Goal: Transaction & Acquisition: Purchase product/service

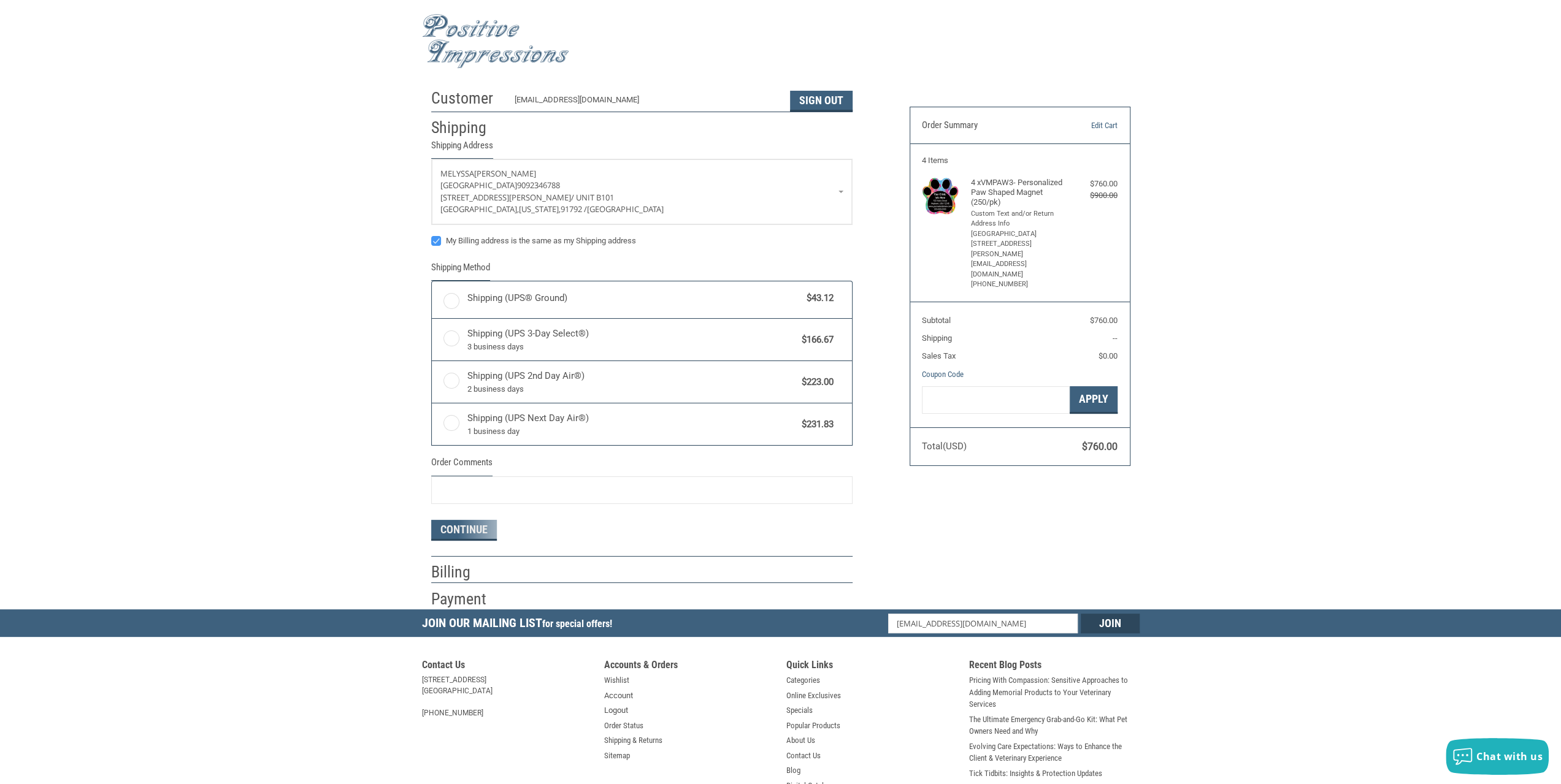
radio input "true"
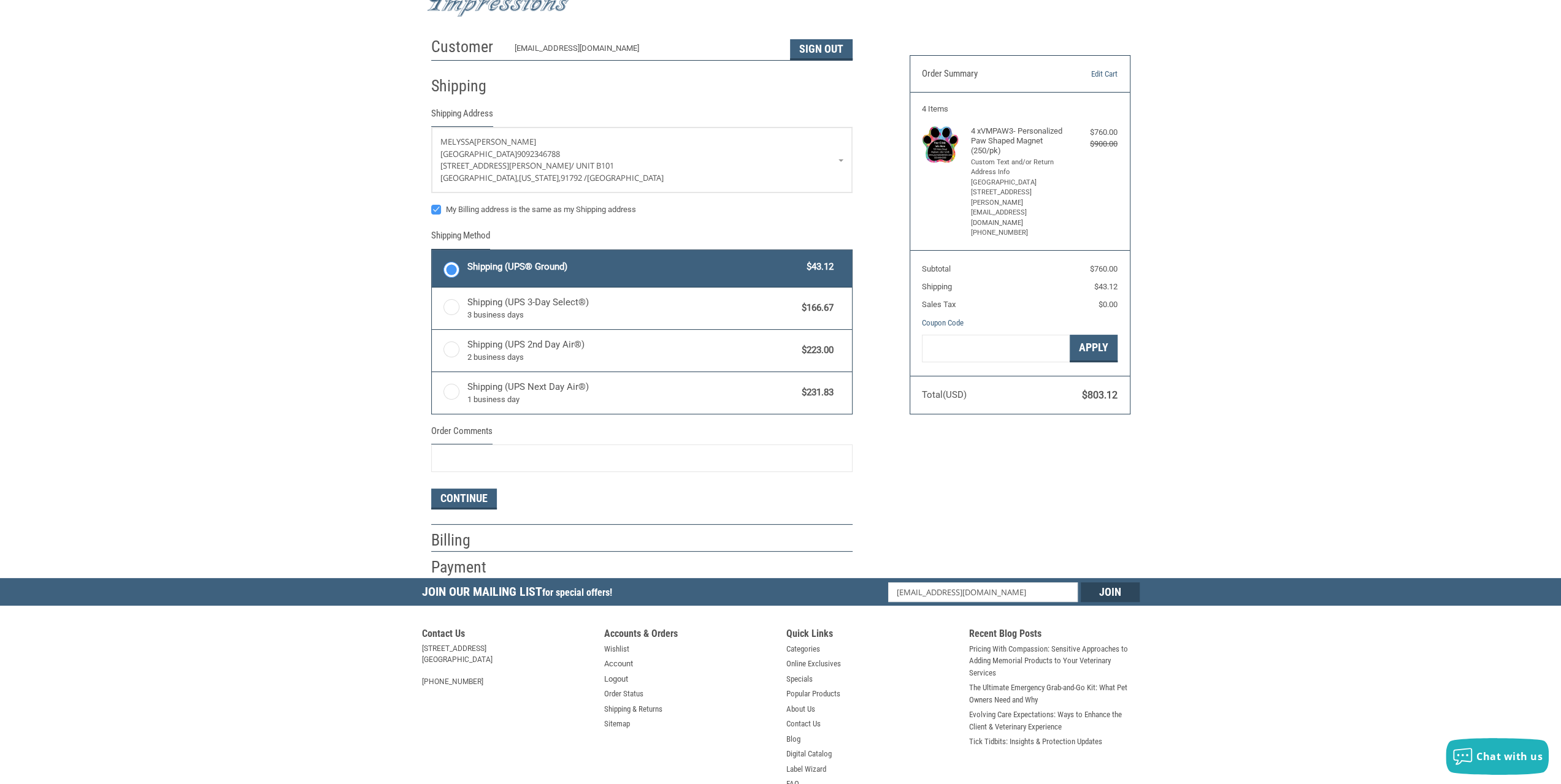
scroll to position [123, 0]
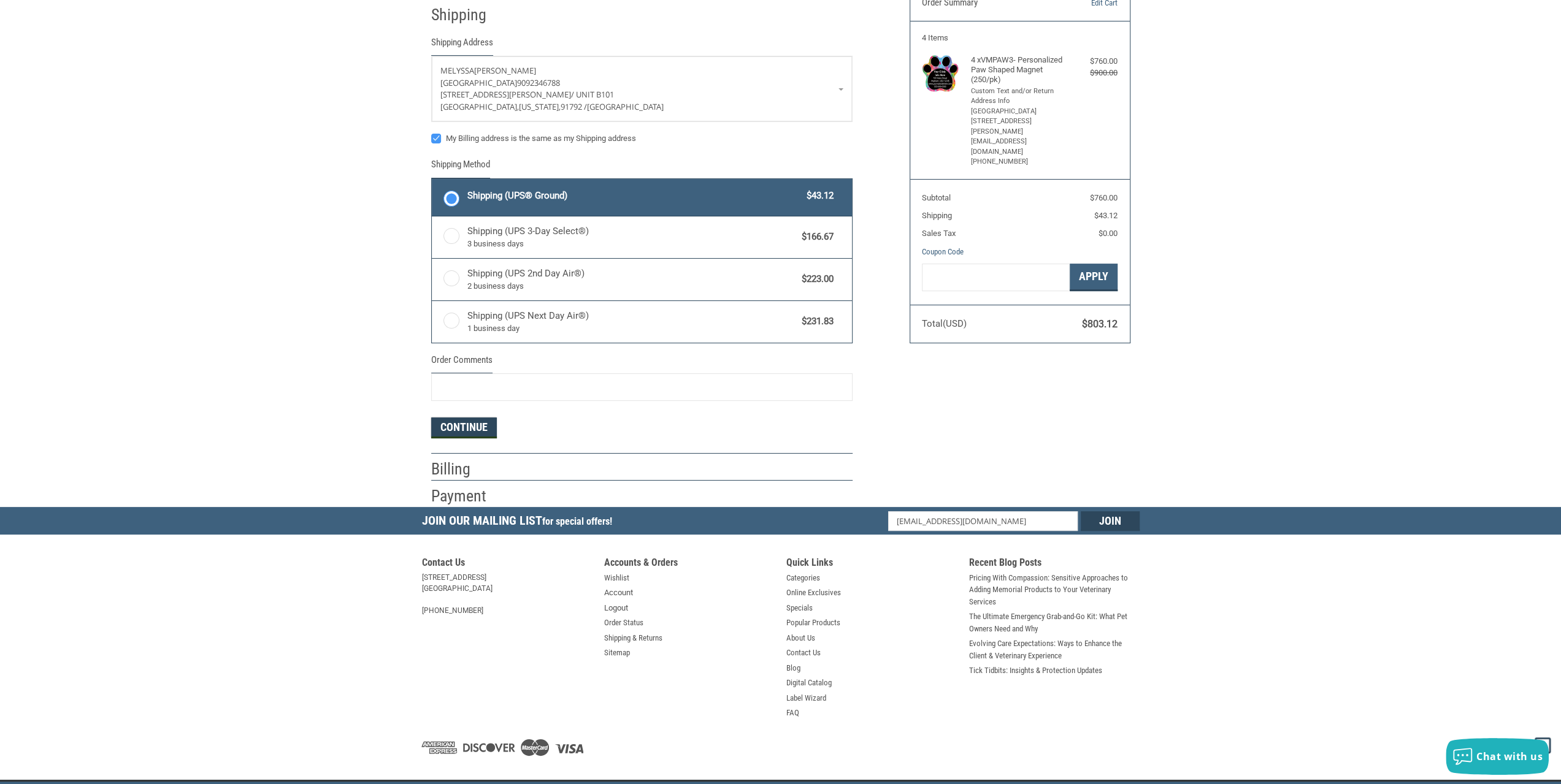
click at [485, 426] on button "Continue" at bounding box center [464, 427] width 66 height 21
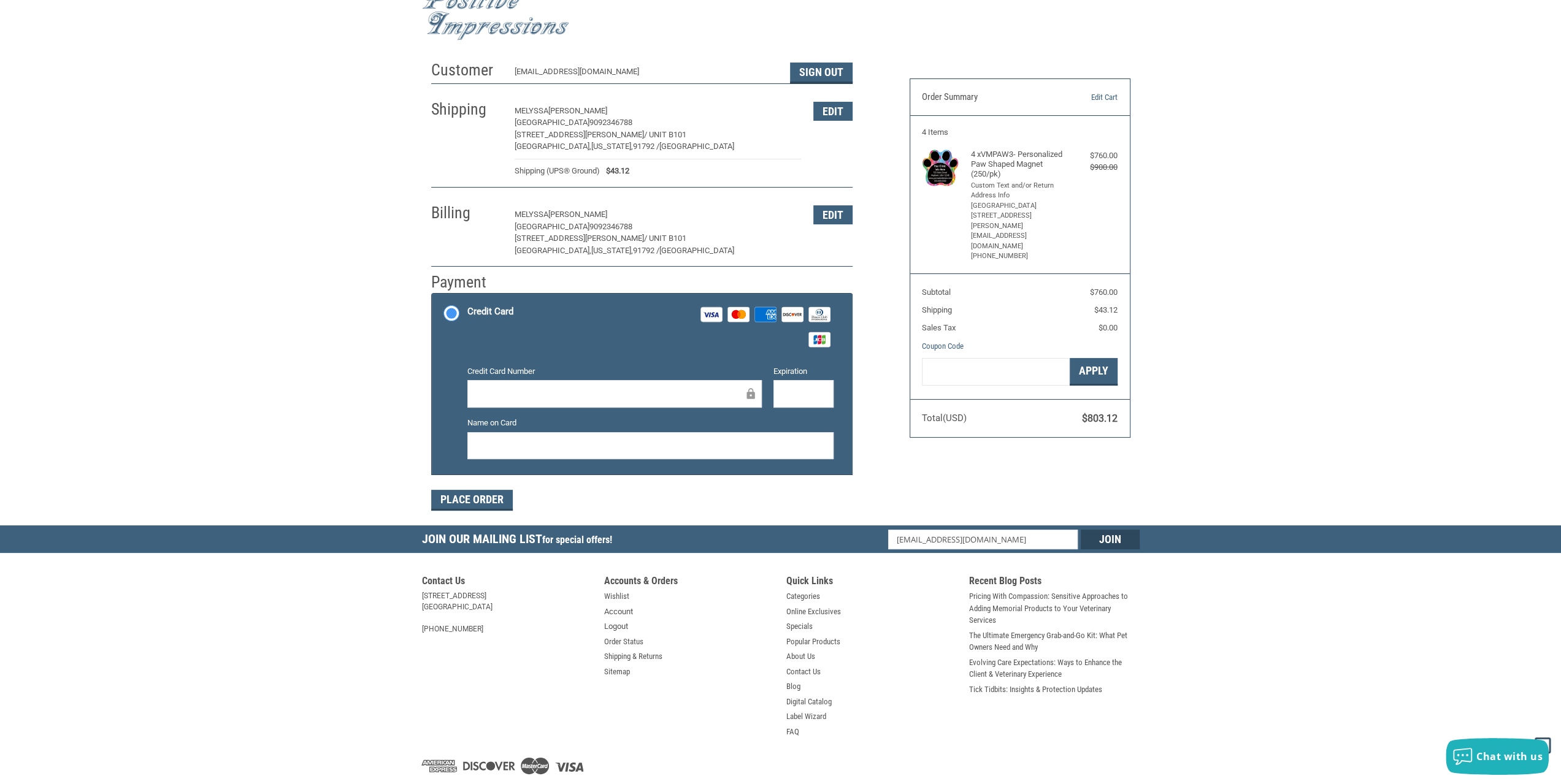
scroll to position [0, 0]
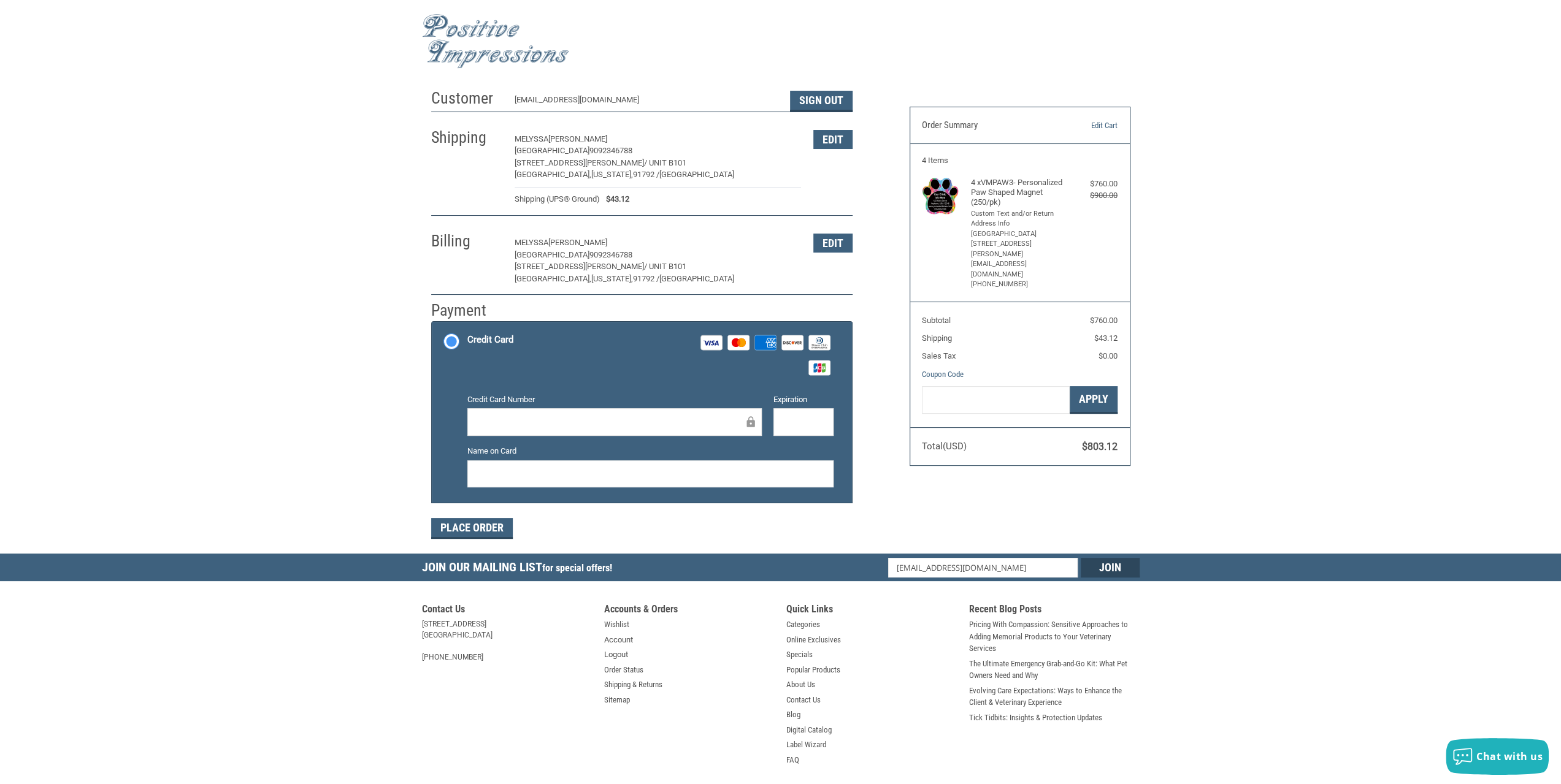
click at [488, 44] on img at bounding box center [495, 41] width 147 height 55
click at [830, 139] on button "Edit" at bounding box center [833, 139] width 39 height 19
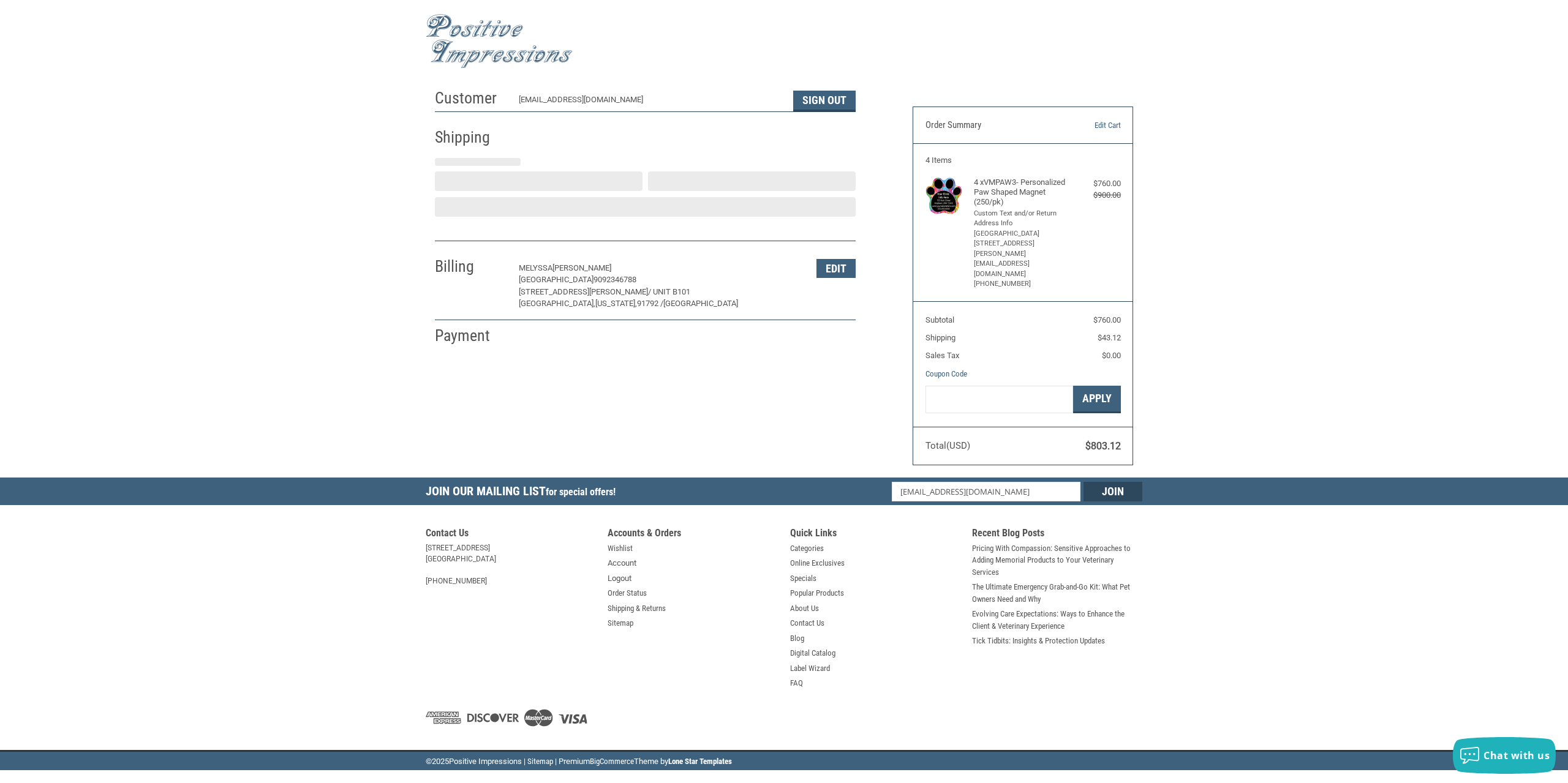
select select "US"
select select "CA"
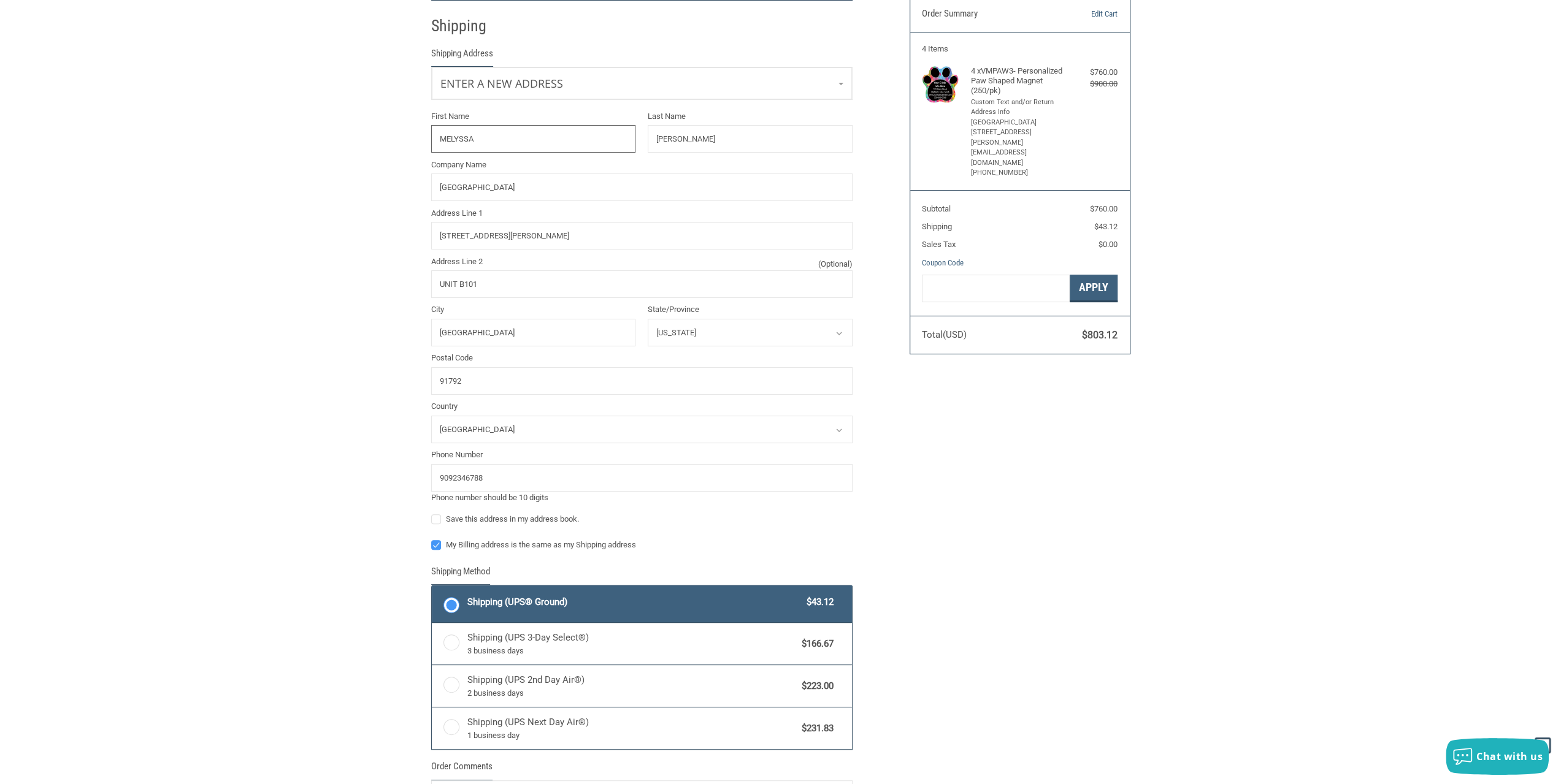
scroll to position [113, 0]
drag, startPoint x: 505, startPoint y: 131, endPoint x: 285, endPoint y: 107, distance: 221.3
click at [285, 107] on div "Customer [EMAIL_ADDRESS][DOMAIN_NAME] Sign Out Shipping Shipping Address Enter …" at bounding box center [780, 468] width 1561 height 995
type input "SHAHEEN"
type input "MALLICK"
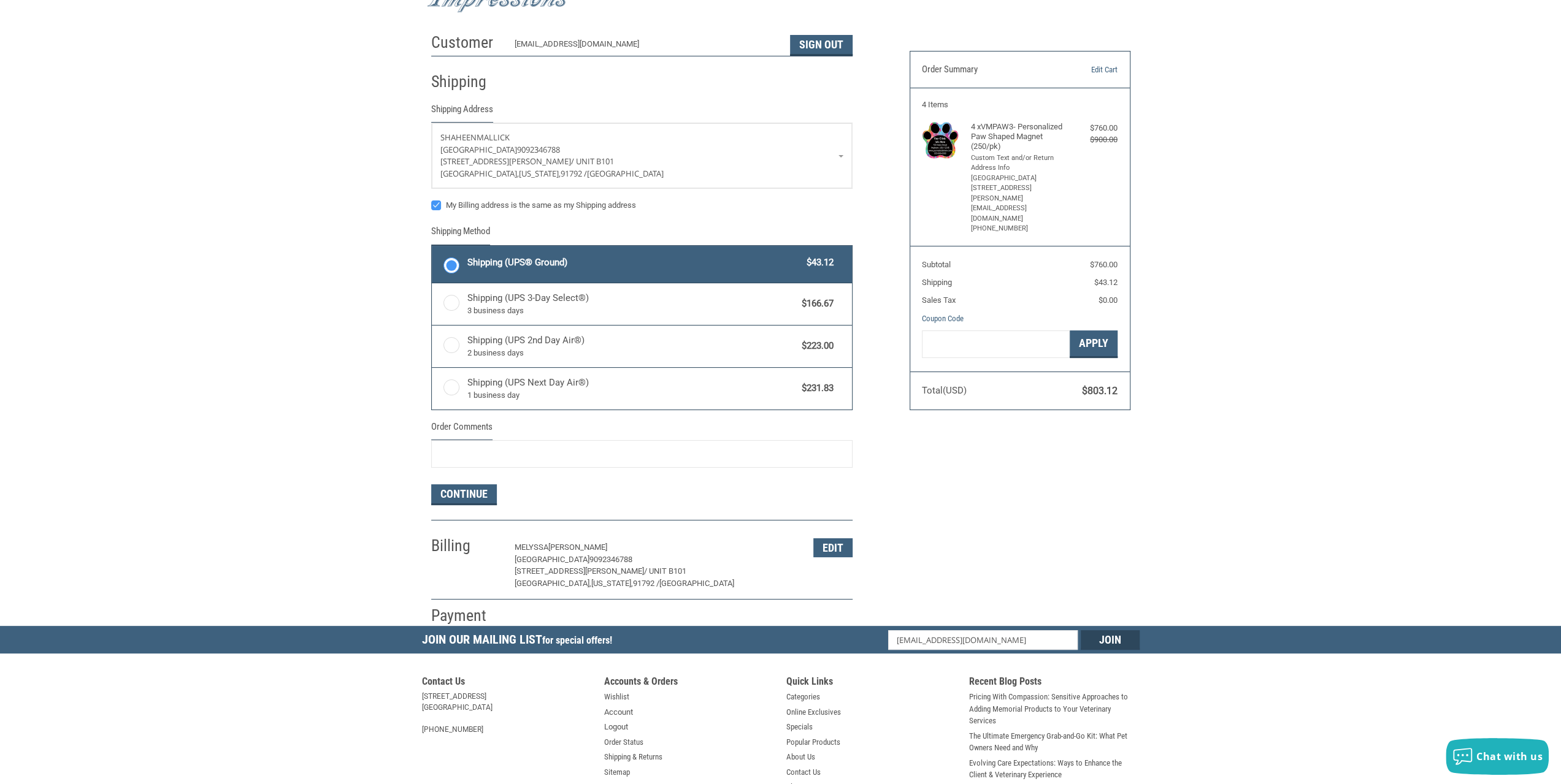
scroll to position [123, 0]
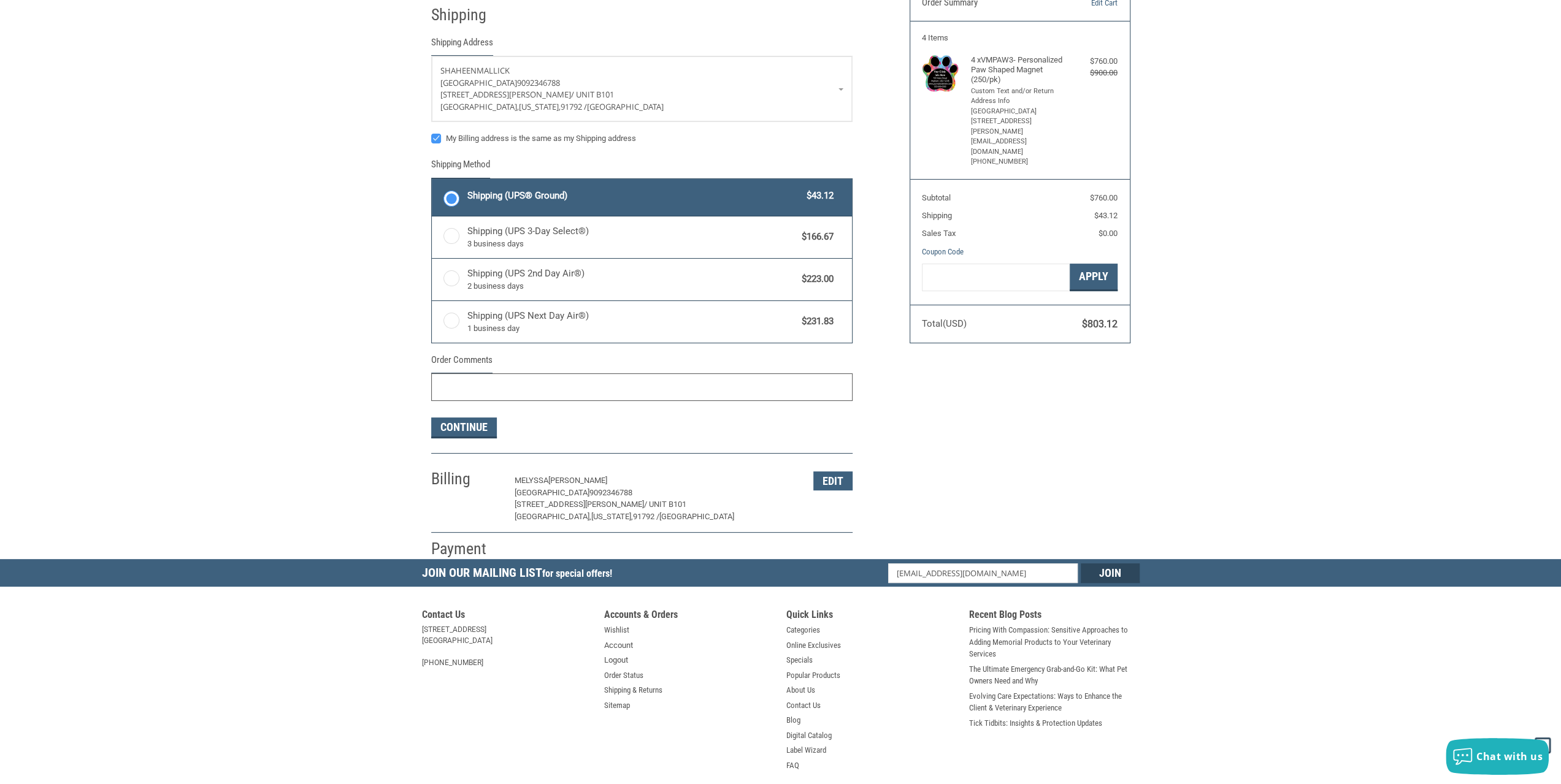
click at [483, 390] on input "Order Comments" at bounding box center [641, 387] width 421 height 27
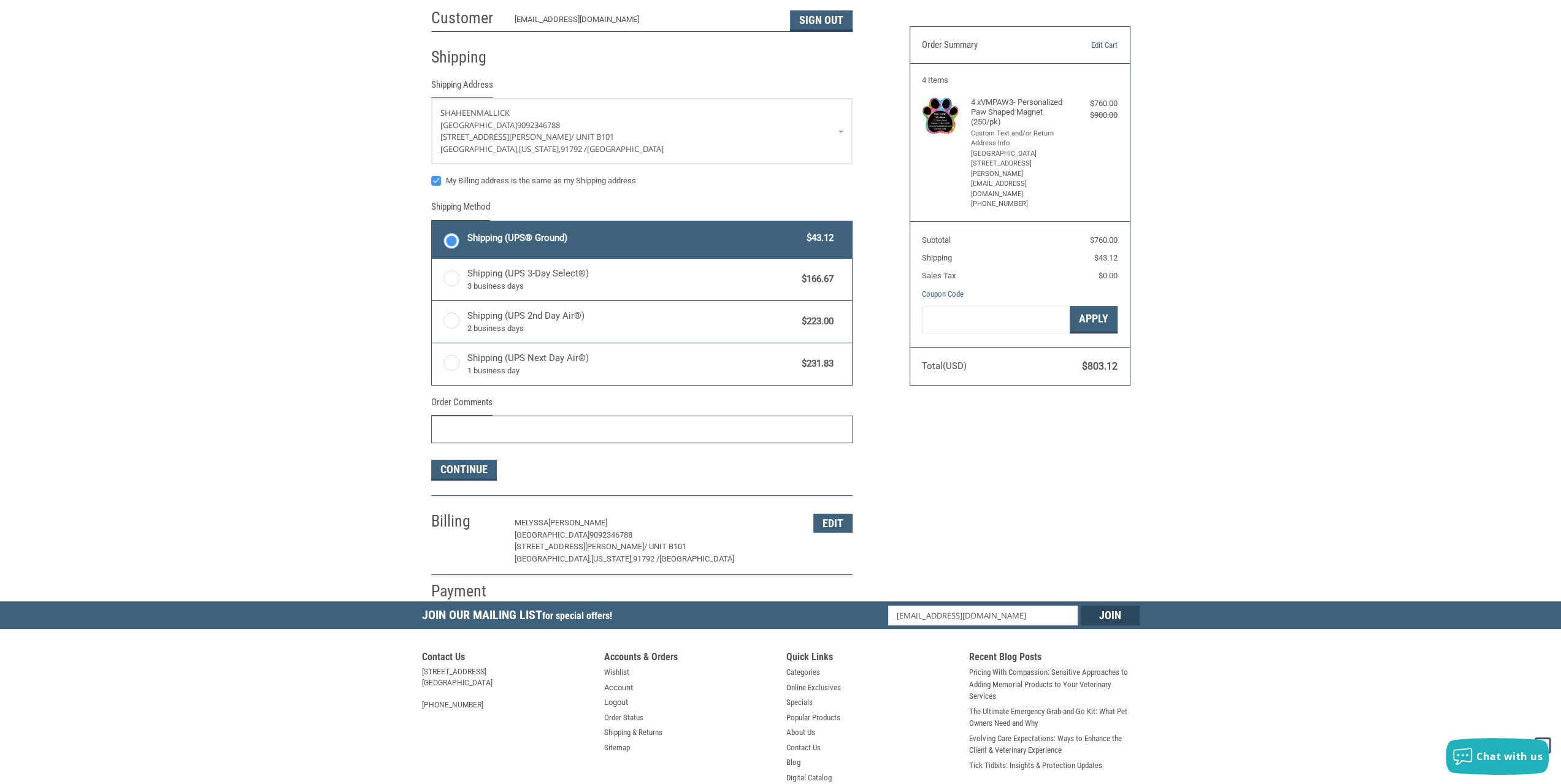
scroll to position [61, 0]
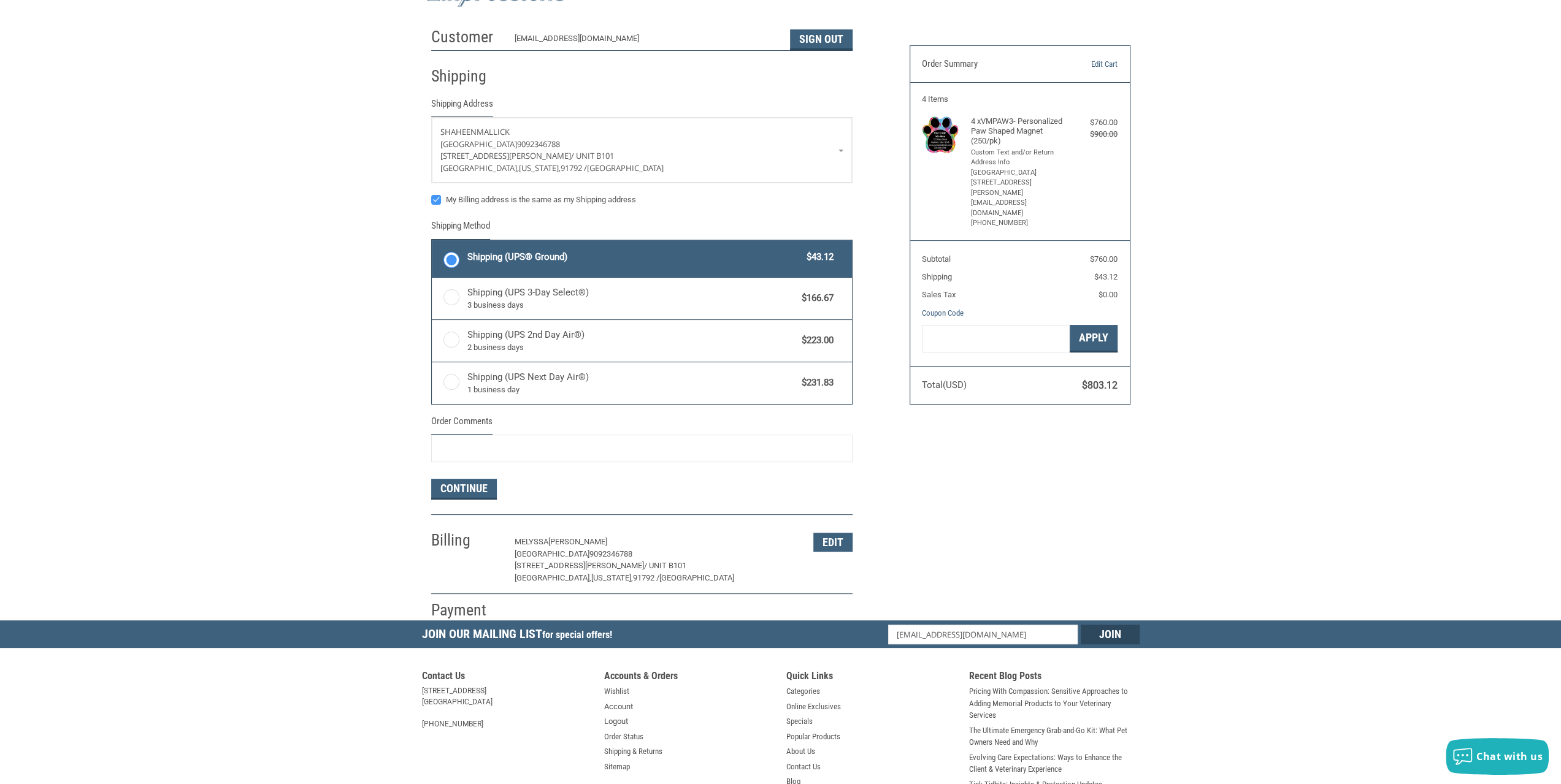
click at [533, 256] on span "Shipping (UPS® Ground)" at bounding box center [634, 256] width 334 height 14
click at [433, 242] on input "Shipping (UPS® Ground) $43.12" at bounding box center [432, 242] width 1 height 1
click at [455, 482] on button "Continue" at bounding box center [464, 489] width 66 height 21
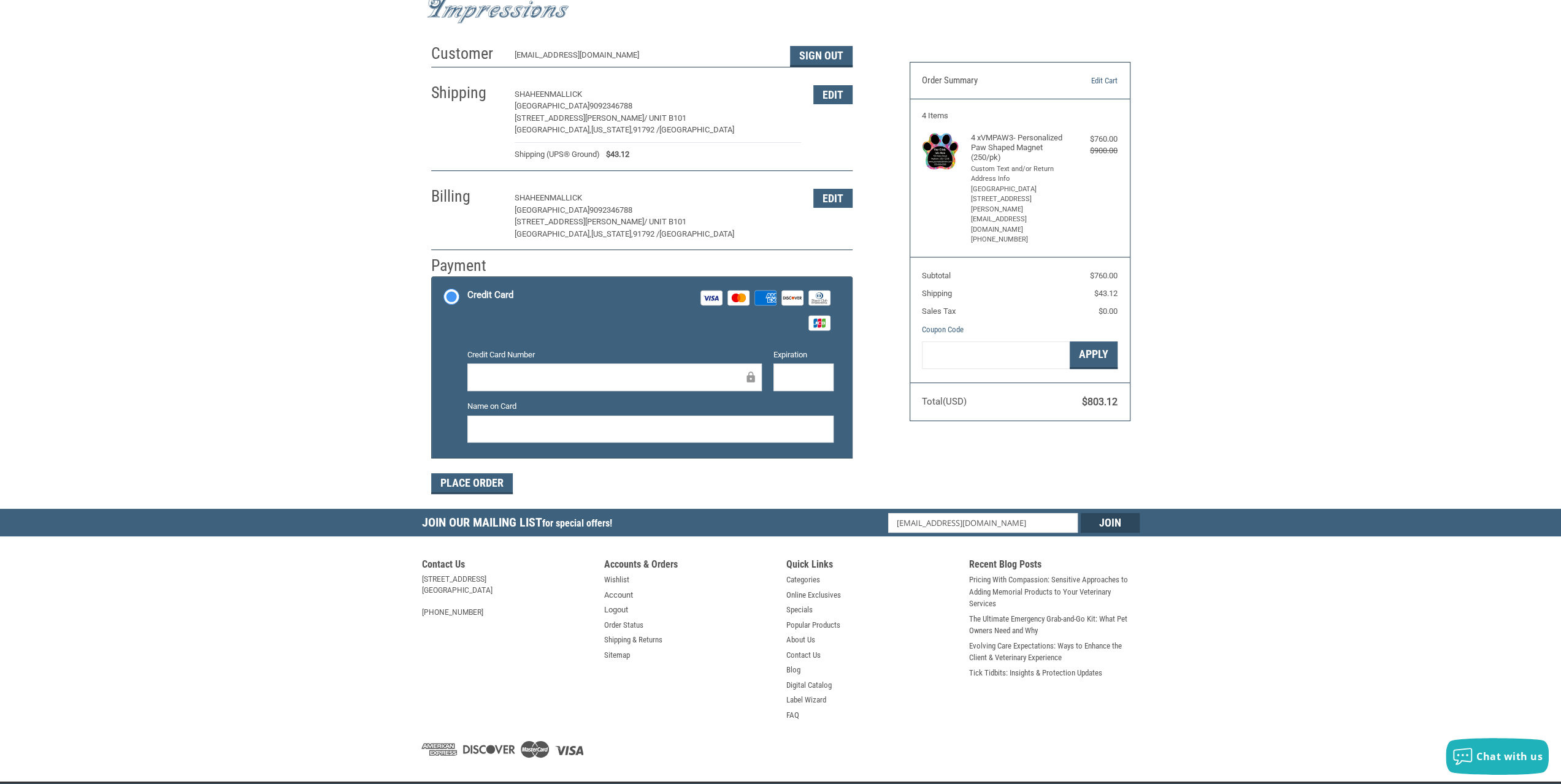
scroll to position [62, 0]
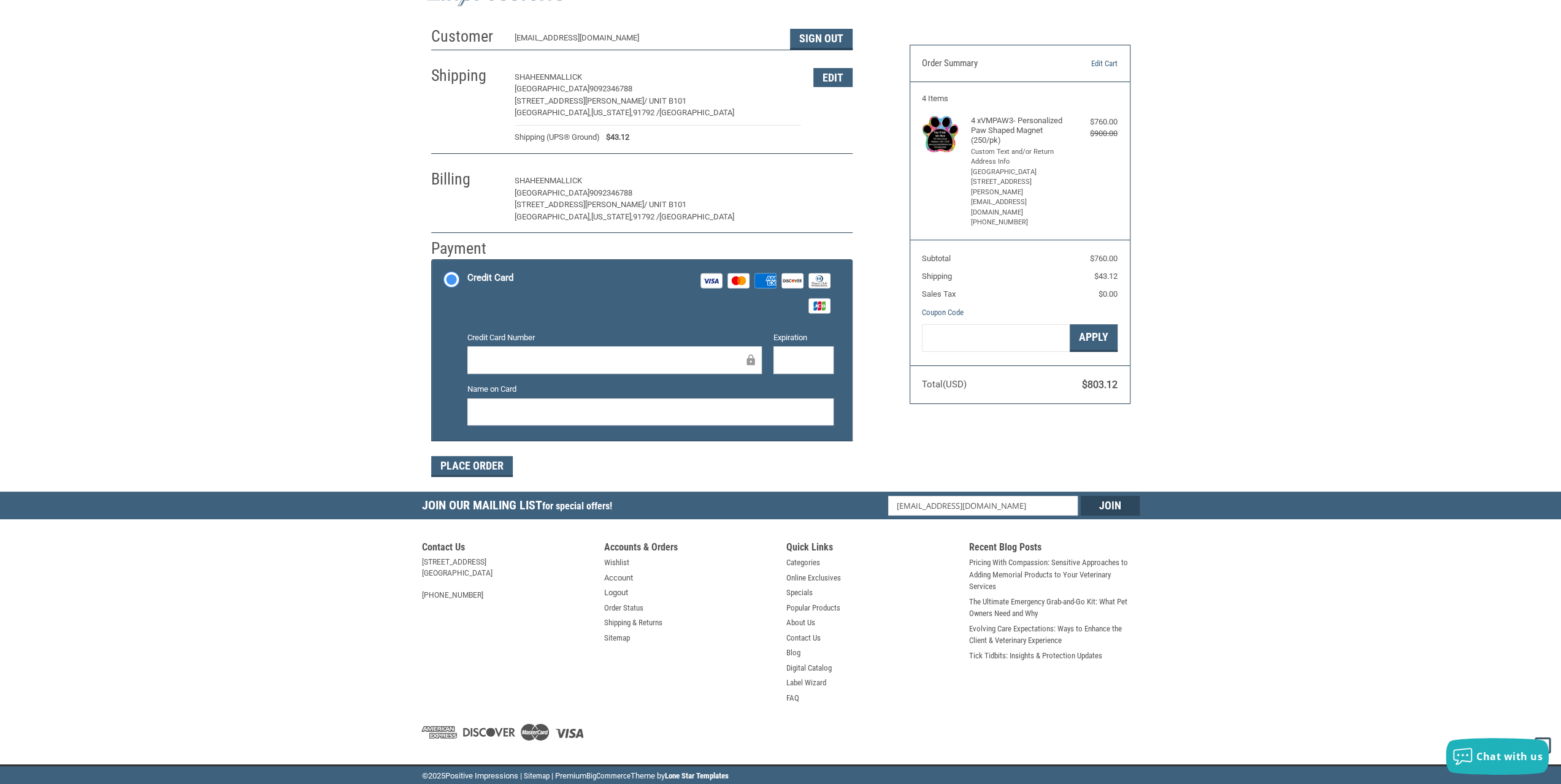
click at [847, 184] on button "Edit" at bounding box center [833, 181] width 39 height 19
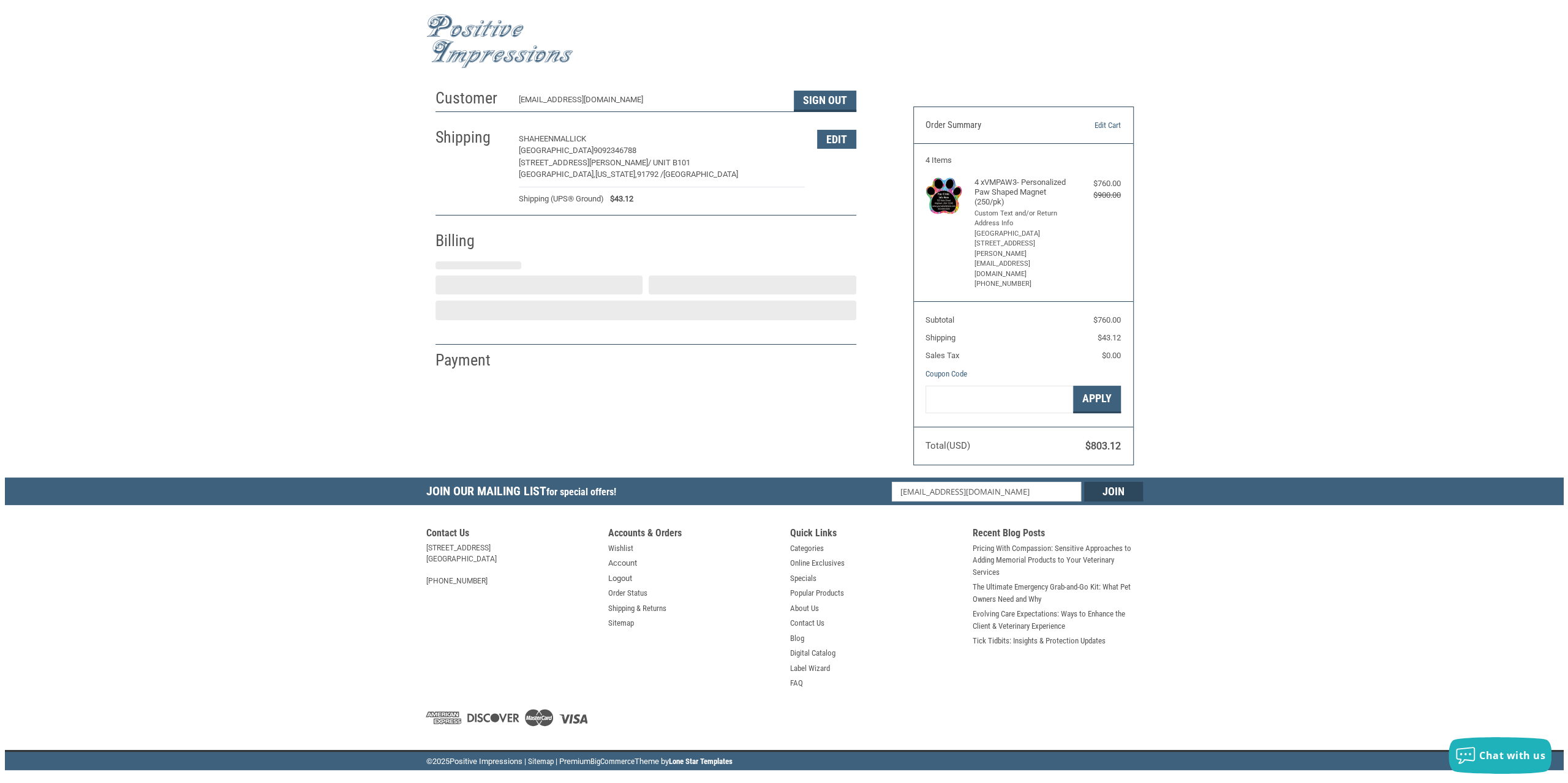
scroll to position [0, 0]
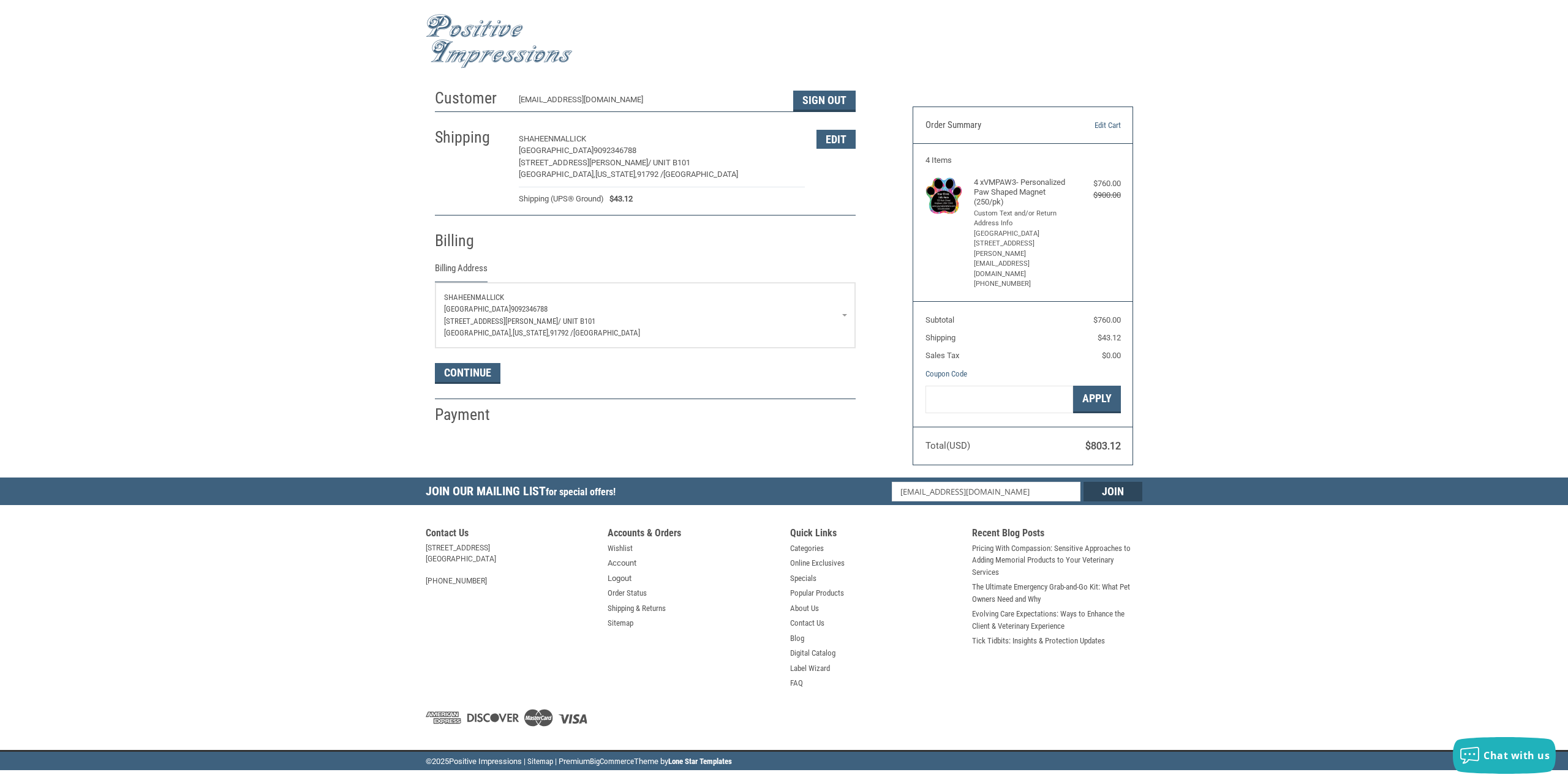
click at [835, 315] on p "4141 S. NOGALES ST. / UNIT B101" at bounding box center [645, 321] width 402 height 12
click at [552, 416] on span "7144888307" at bounding box center [534, 420] width 37 height 9
click at [476, 376] on button "Continue" at bounding box center [468, 373] width 66 height 21
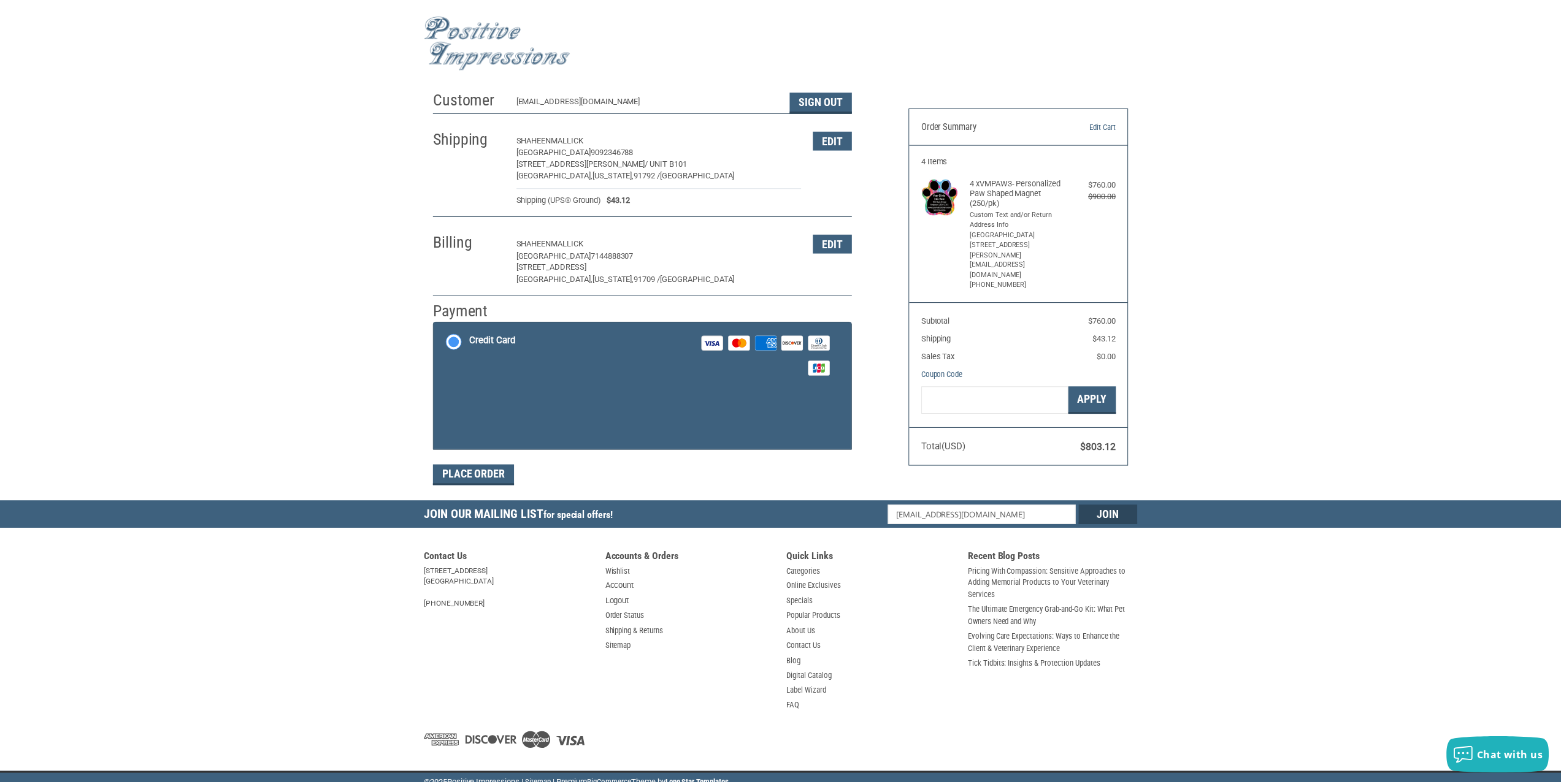
scroll to position [8, 0]
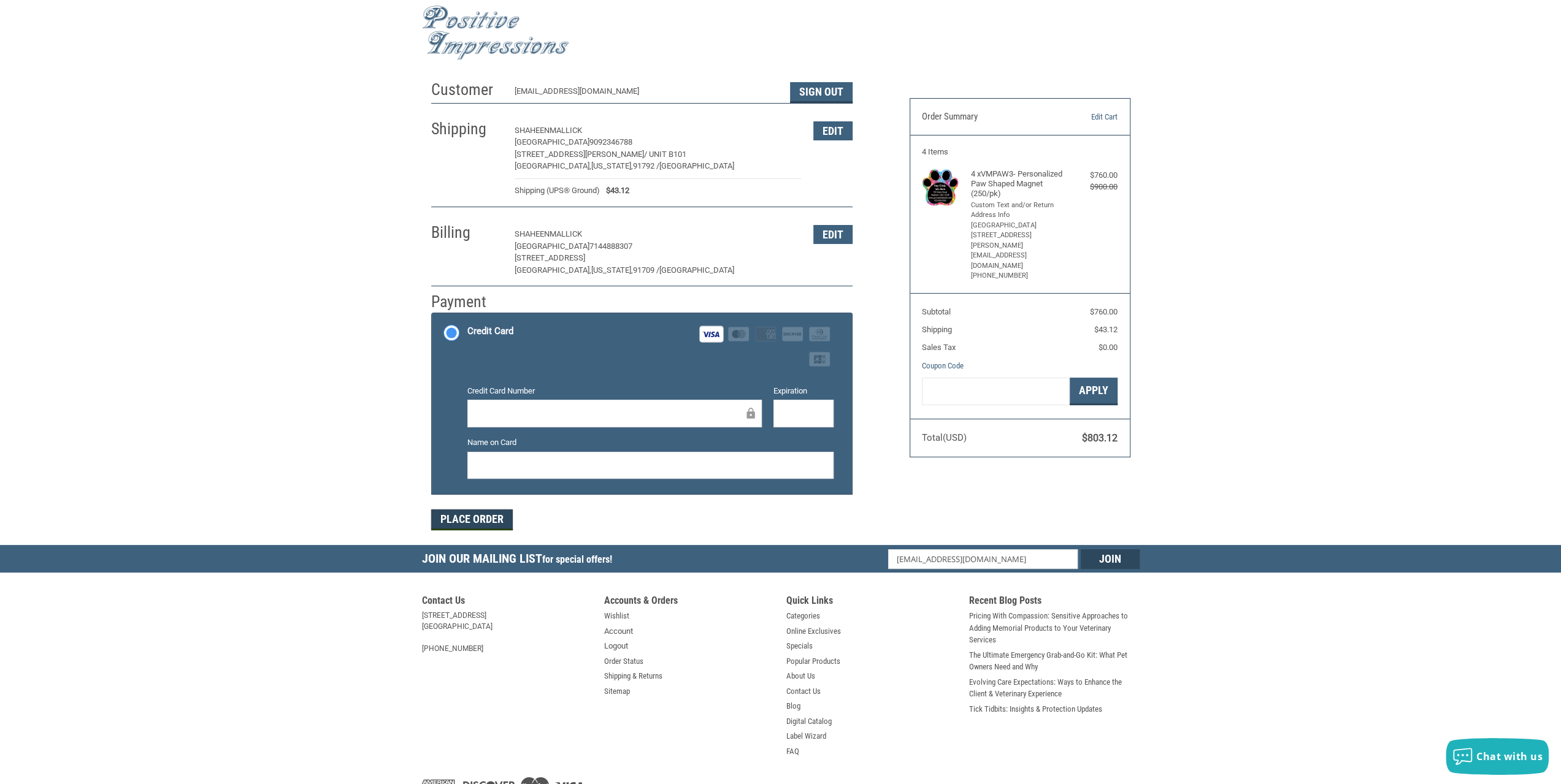
click at [500, 518] on button "Place Order" at bounding box center [471, 520] width 81 height 21
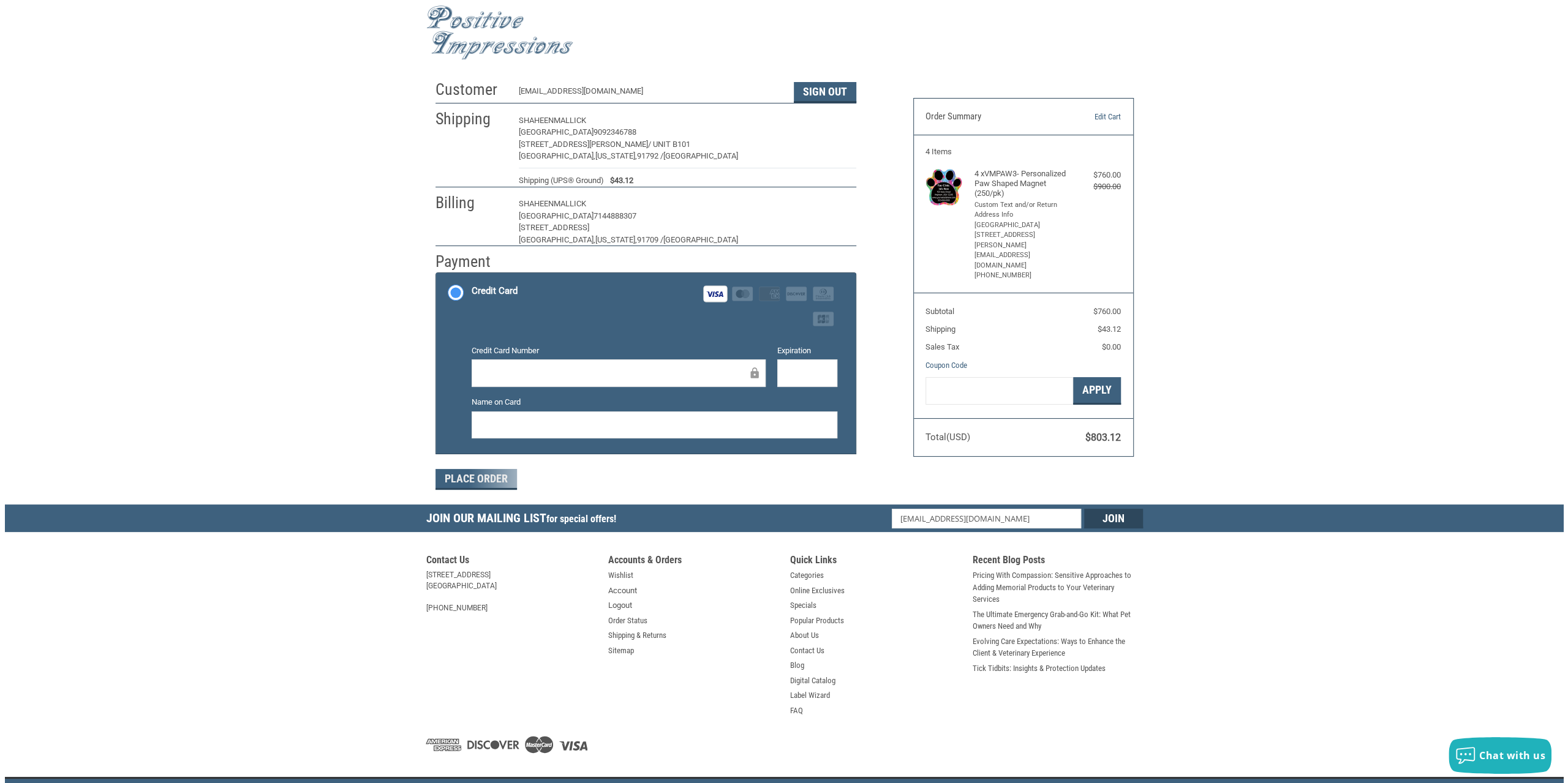
scroll to position [0, 0]
